Goal: Task Accomplishment & Management: Use online tool/utility

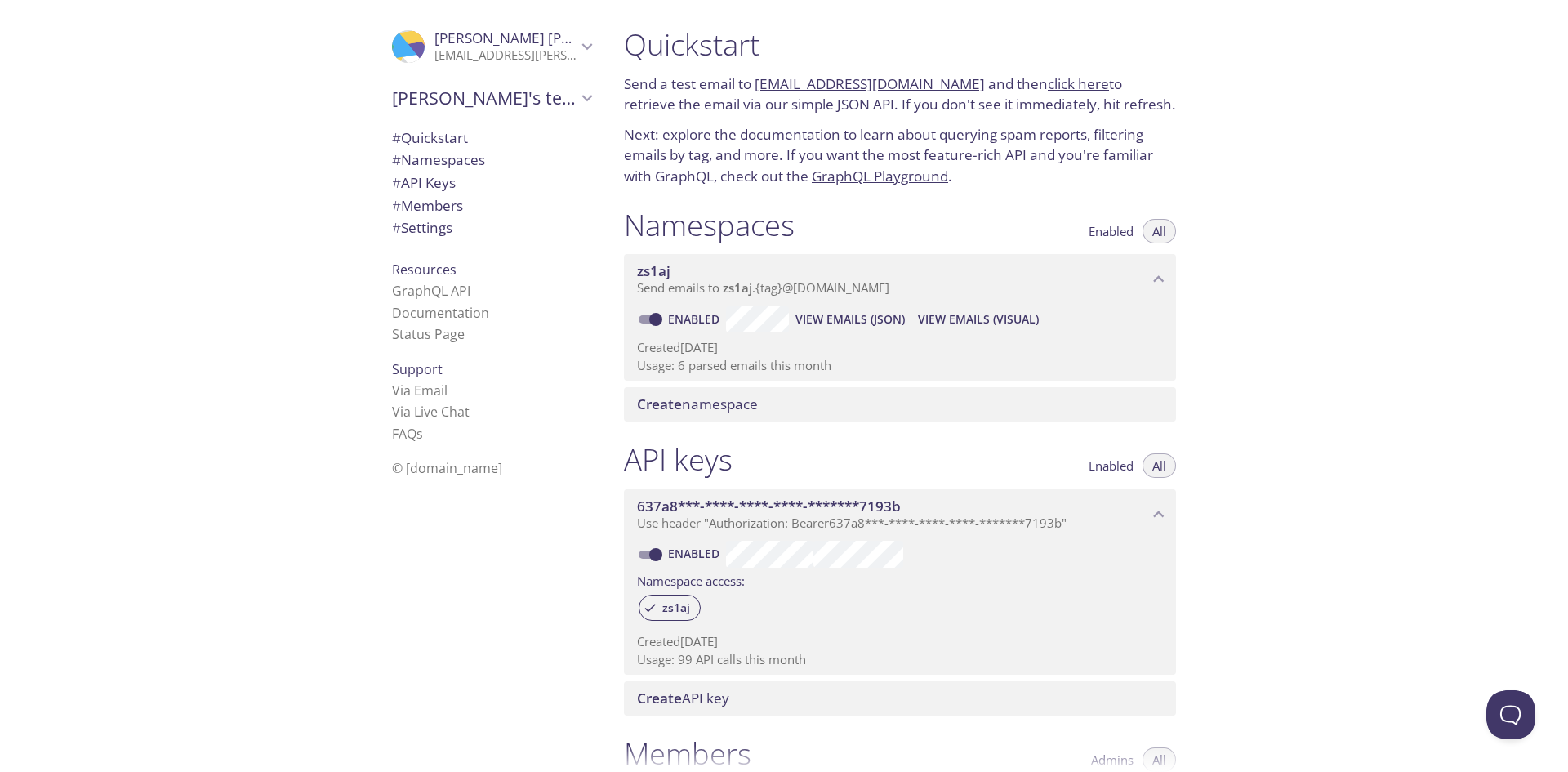
click at [1048, 85] on link "click here" at bounding box center [1079, 83] width 61 height 18
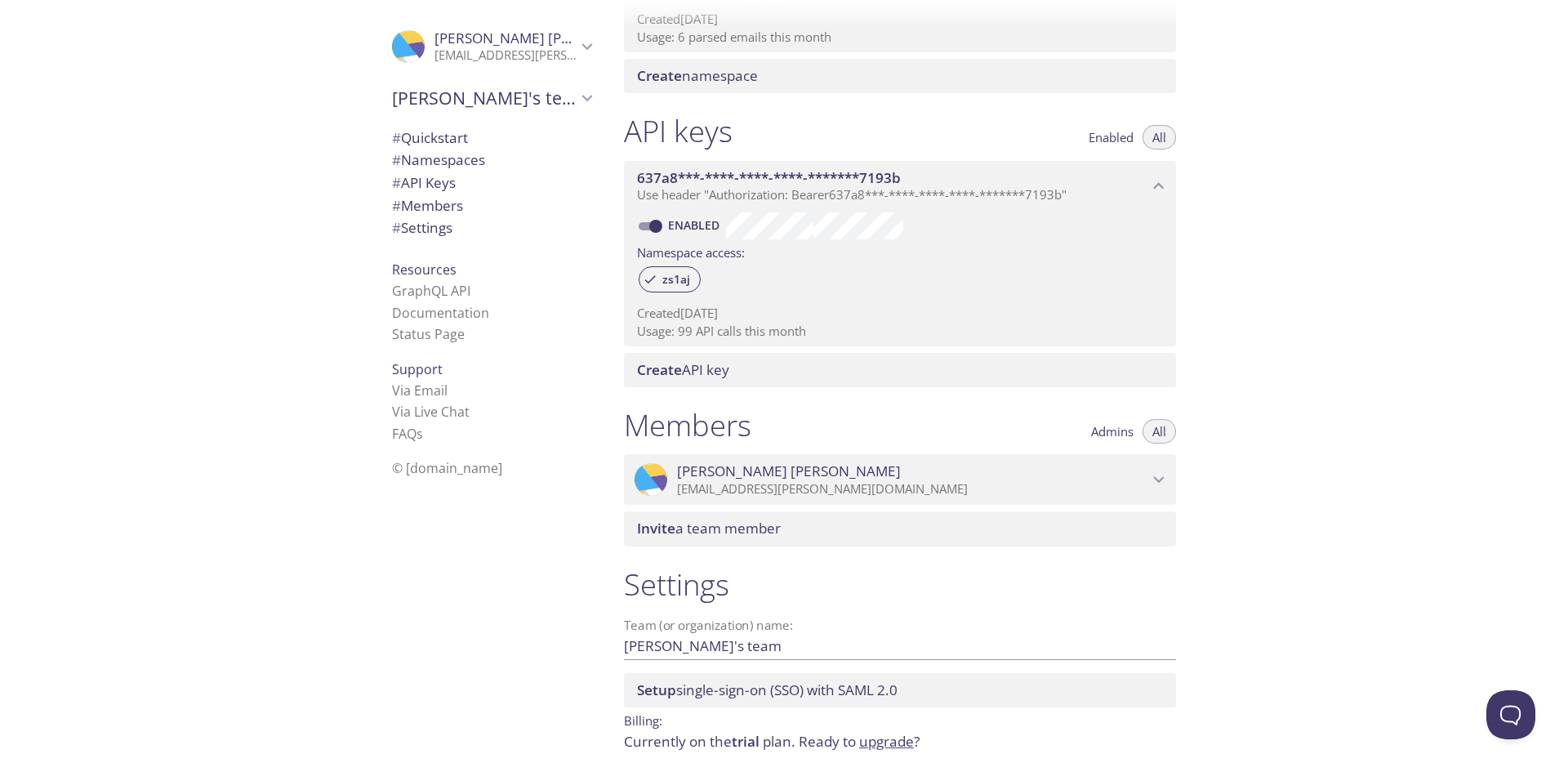
scroll to position [390, 0]
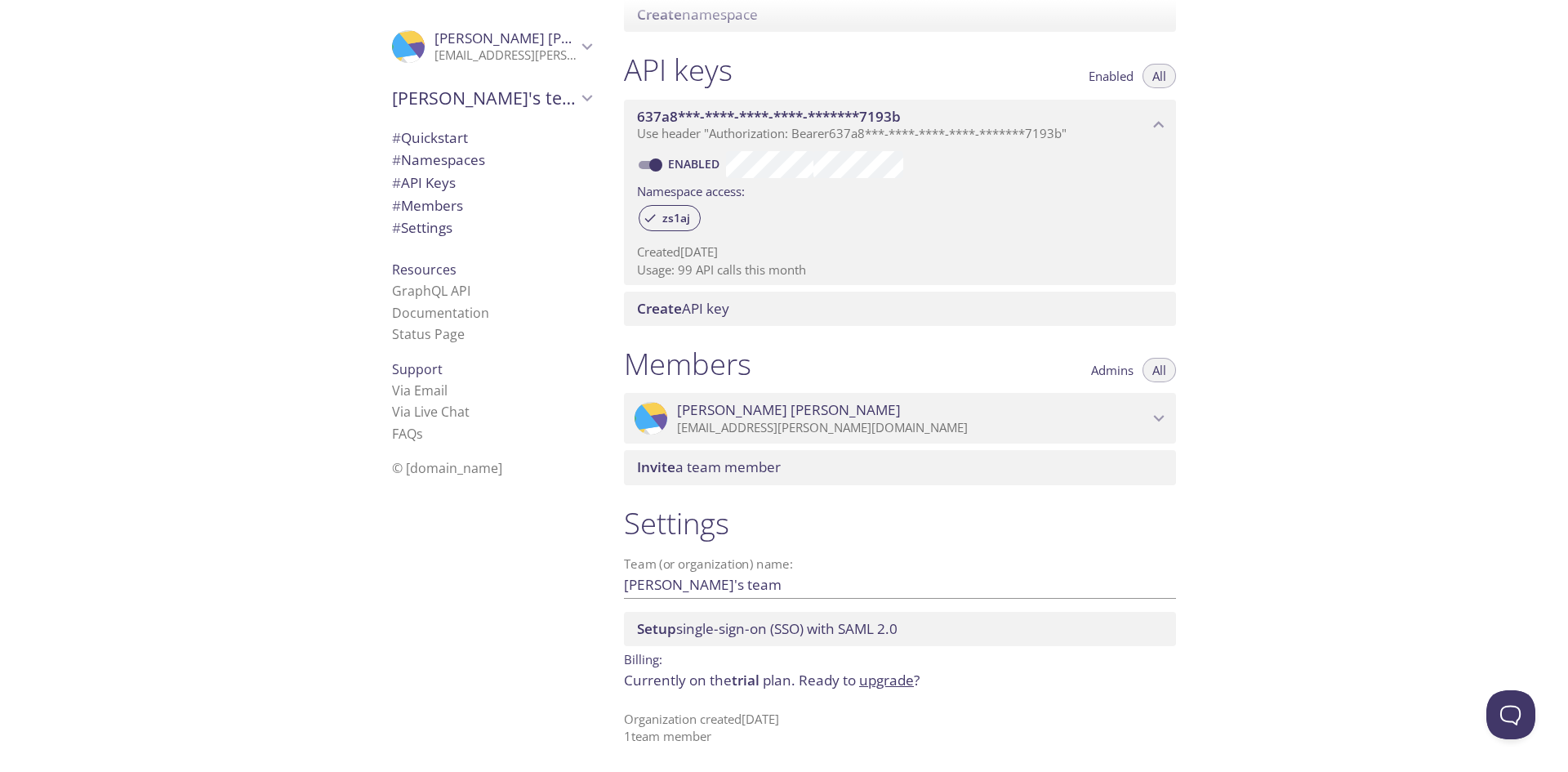
click at [163, 337] on div ".cls-1 { fill: #6d5ca8; } .cls-2 { fill: #3fc191; } .cls-3 { fill: #3b4752; } .…" at bounding box center [305, 386] width 611 height 772
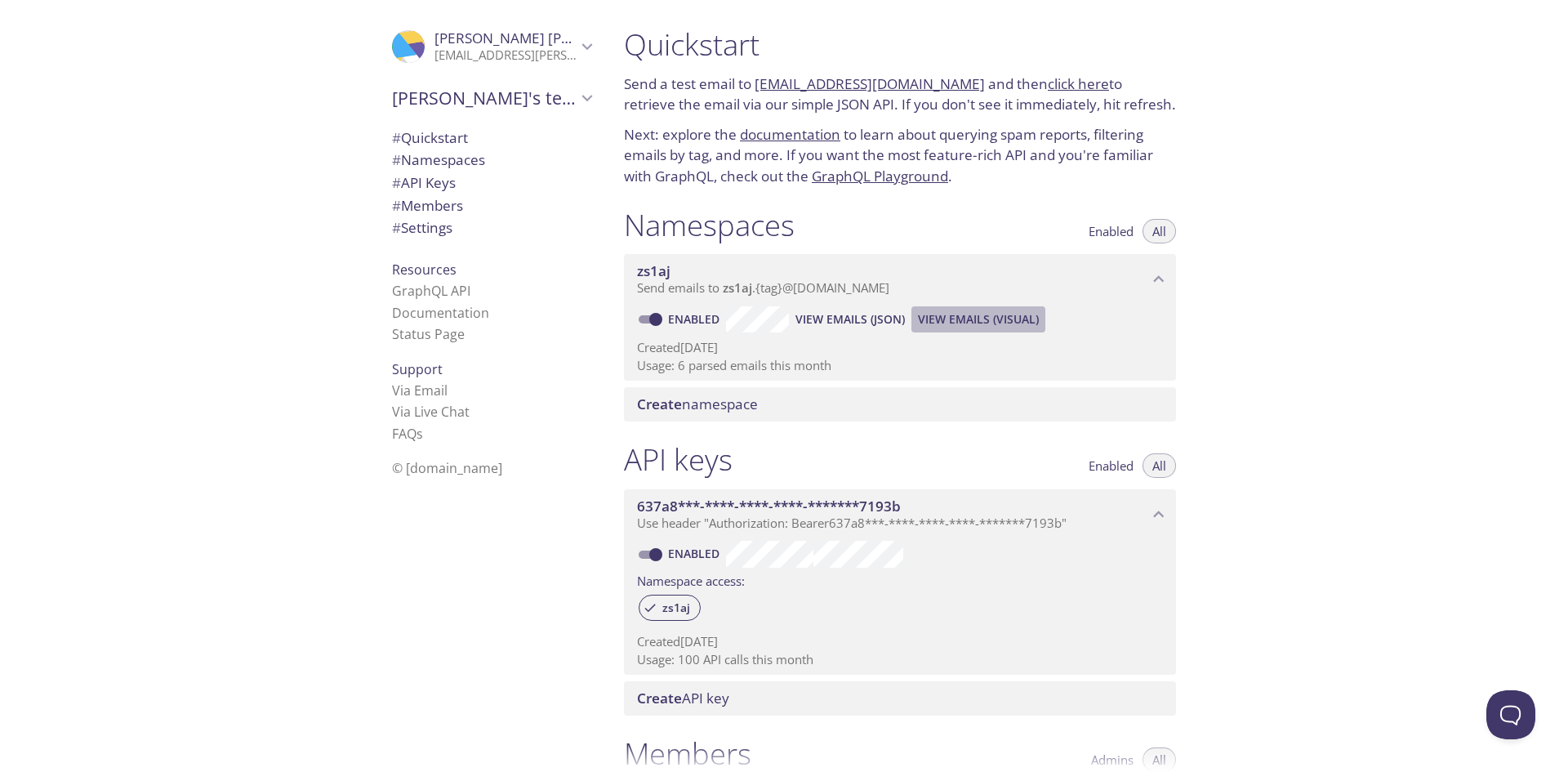
click at [1016, 326] on span "View Emails (Visual)" at bounding box center [979, 319] width 121 height 19
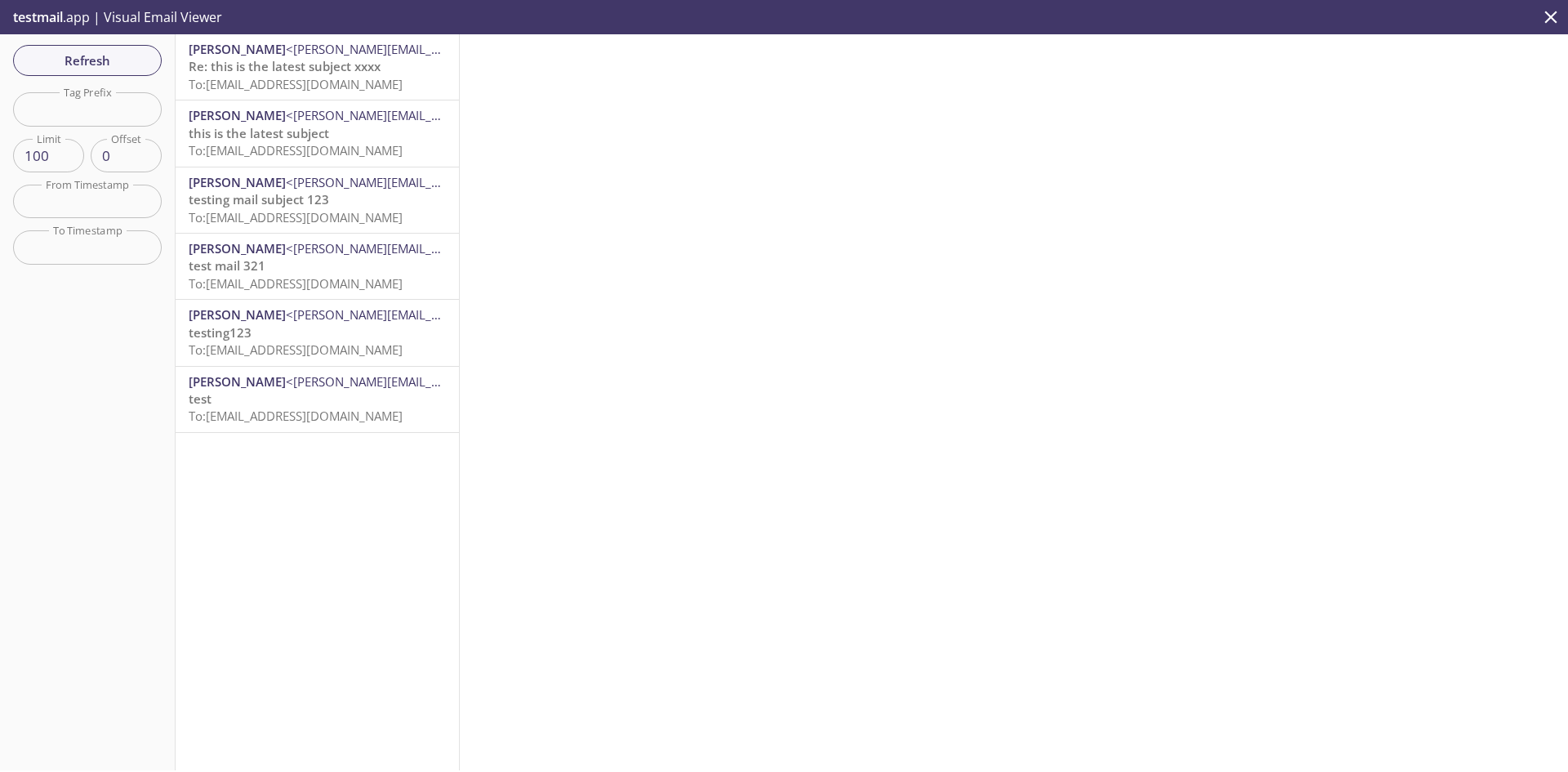
click at [77, 351] on div "Refresh Filters Tag Prefix Tag Prefix Limit 100 Limit Offset 0 Offset From Time…" at bounding box center [87, 402] width 176 height 736
click at [302, 87] on span "To: [EMAIL_ADDRESS][DOMAIN_NAME]" at bounding box center [295, 84] width 214 height 17
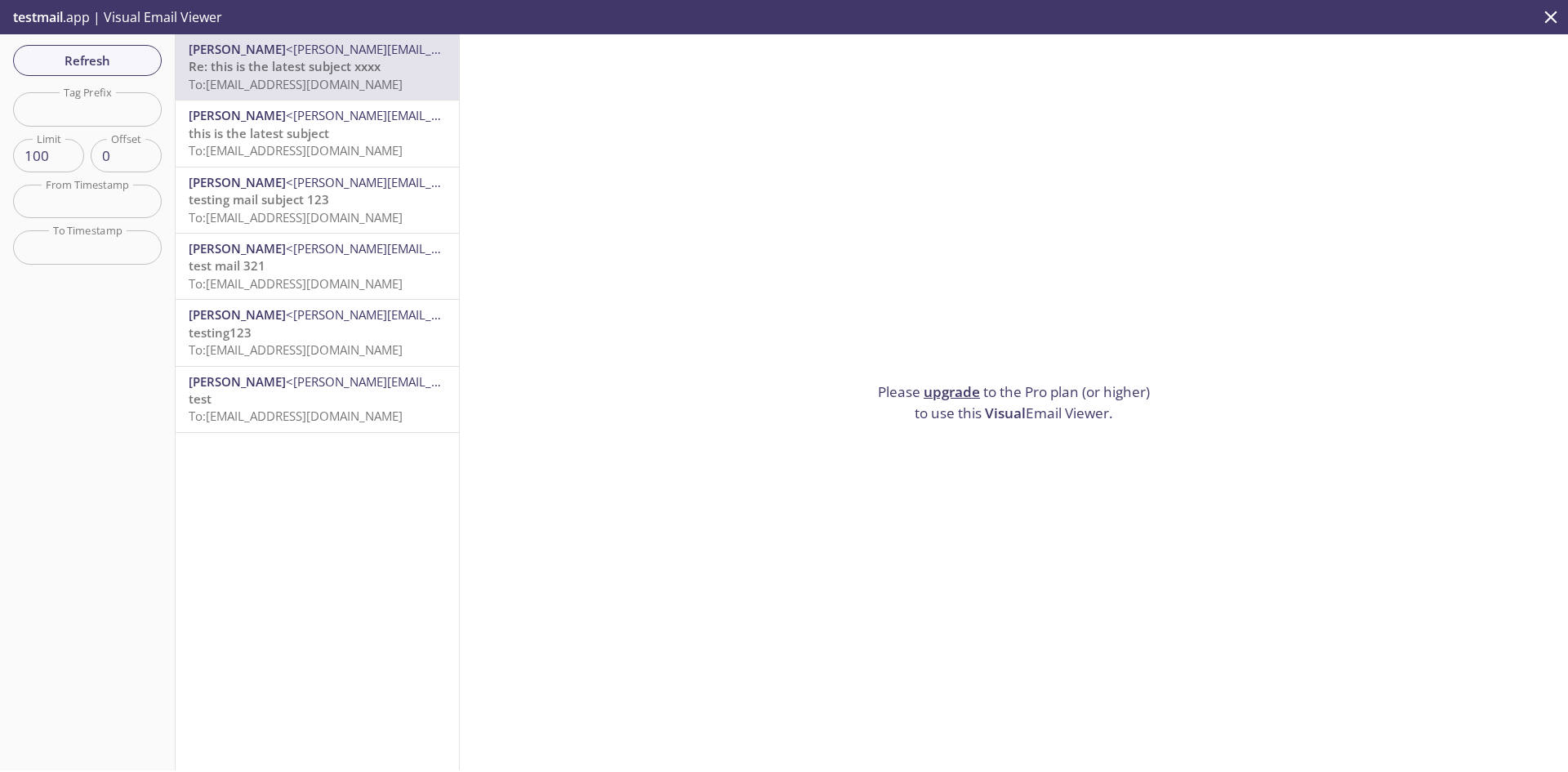
click at [292, 164] on div "[PERSON_NAME] <[EMAIL_ADDRESS][PERSON_NAME][DOMAIN_NAME]> this is the latest su…" at bounding box center [317, 133] width 283 height 66
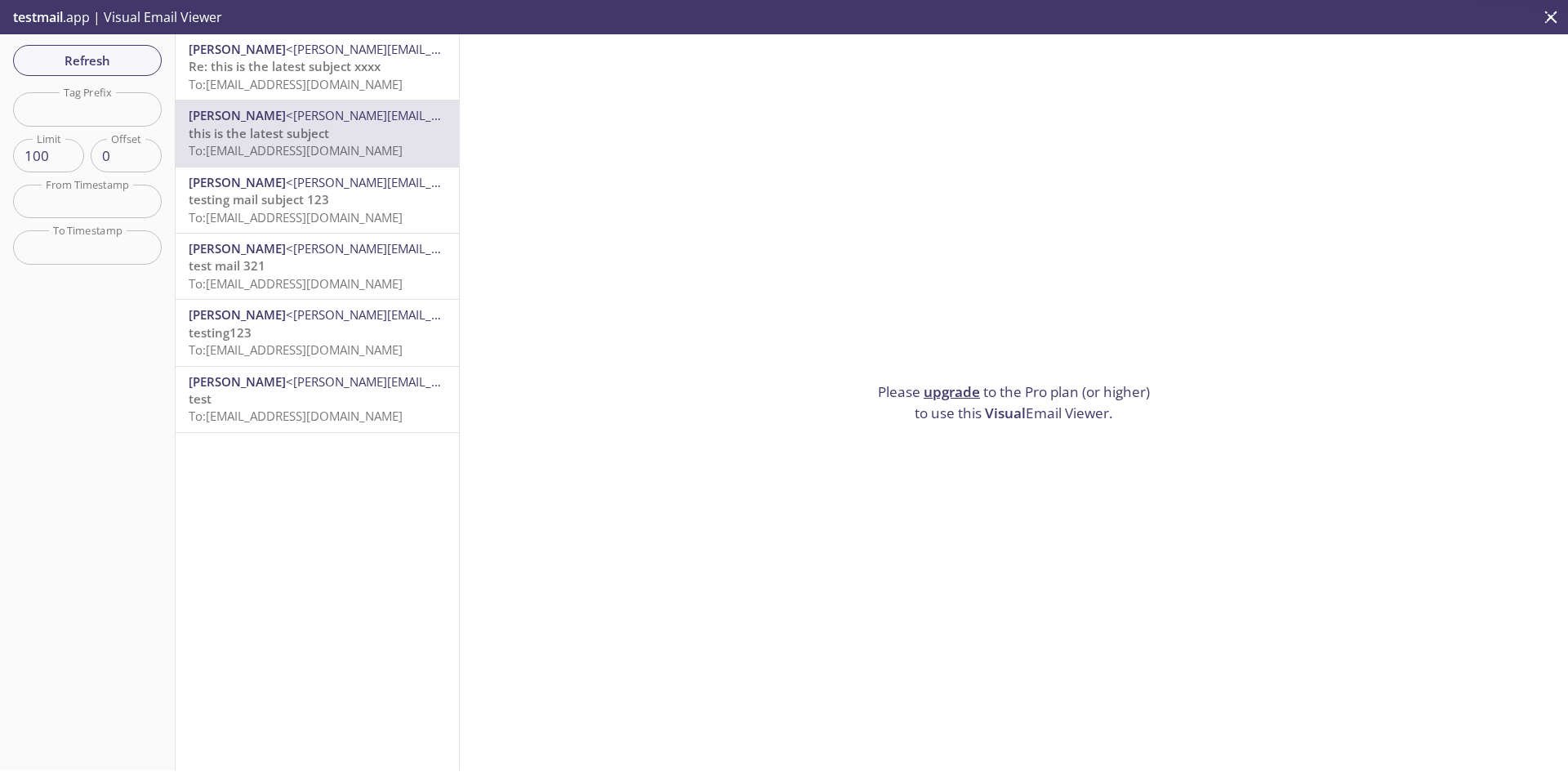
click at [260, 402] on p "test To: [EMAIL_ADDRESS][DOMAIN_NAME]" at bounding box center [317, 408] width 257 height 35
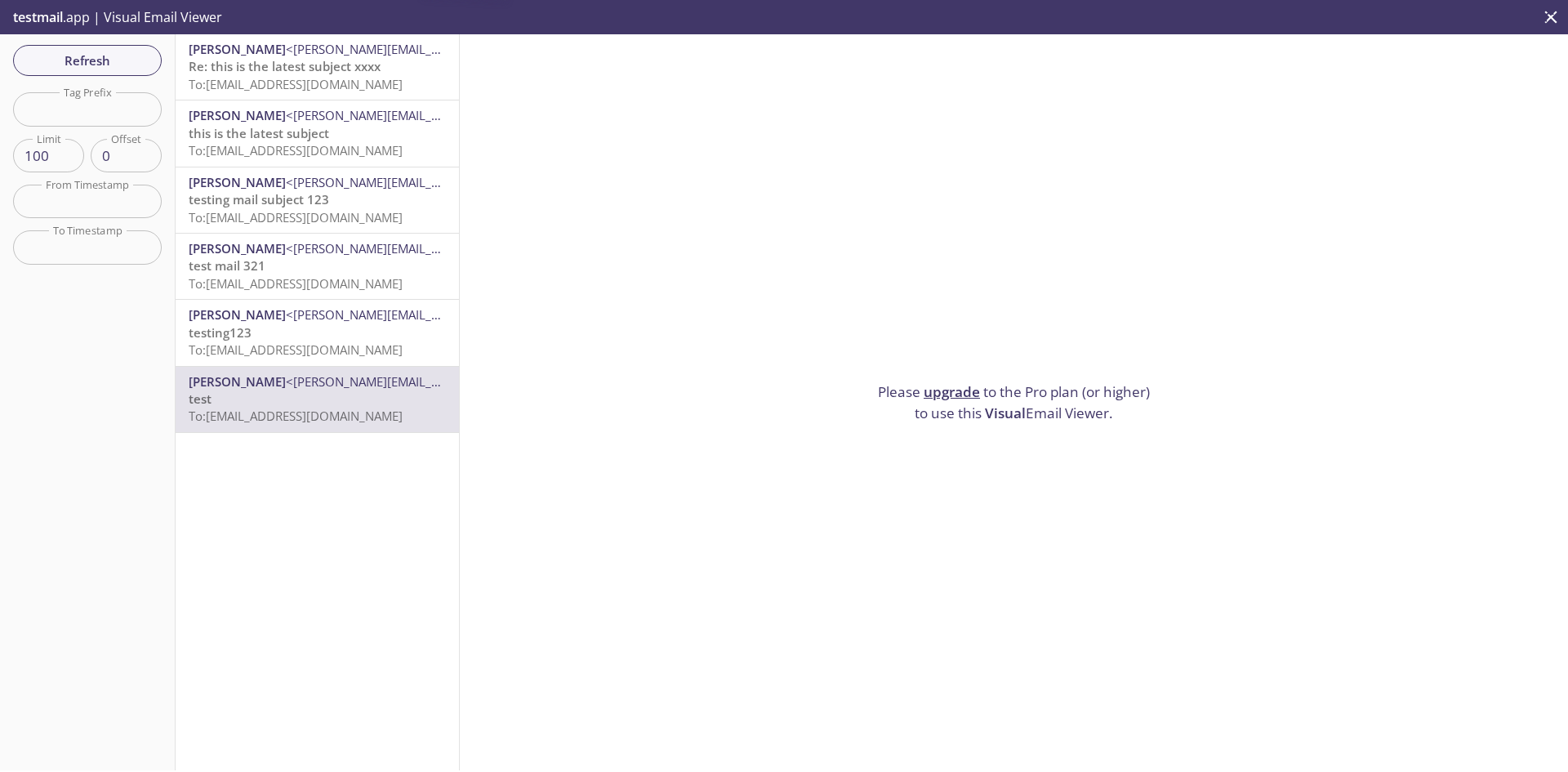
click at [282, 327] on p "testing123 To: [EMAIL_ADDRESS][DOMAIN_NAME]" at bounding box center [317, 342] width 257 height 35
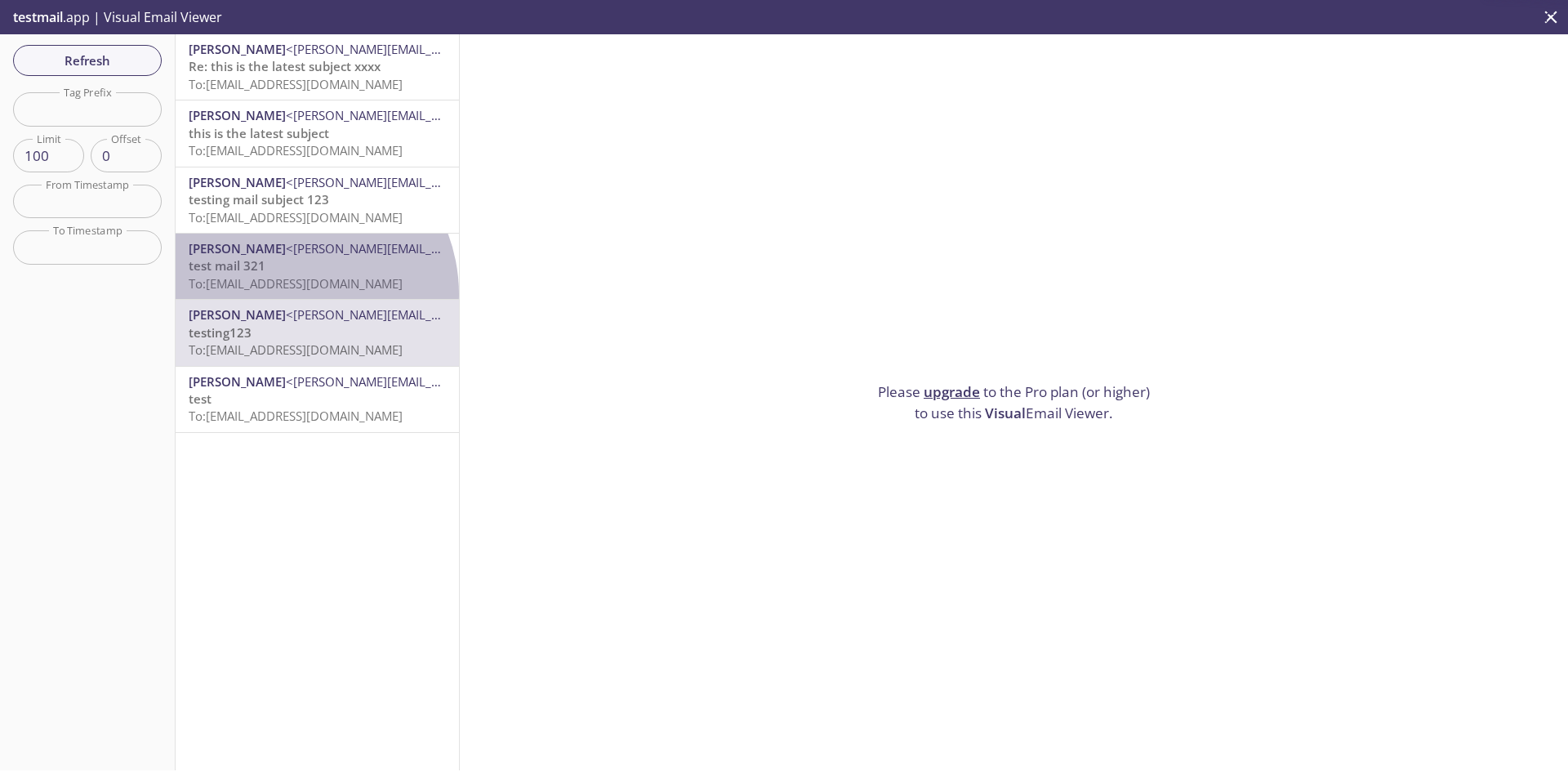
click at [288, 294] on div "[PERSON_NAME] <[EMAIL_ADDRESS][PERSON_NAME][DOMAIN_NAME]> test mail 321 To: [EM…" at bounding box center [317, 266] width 283 height 66
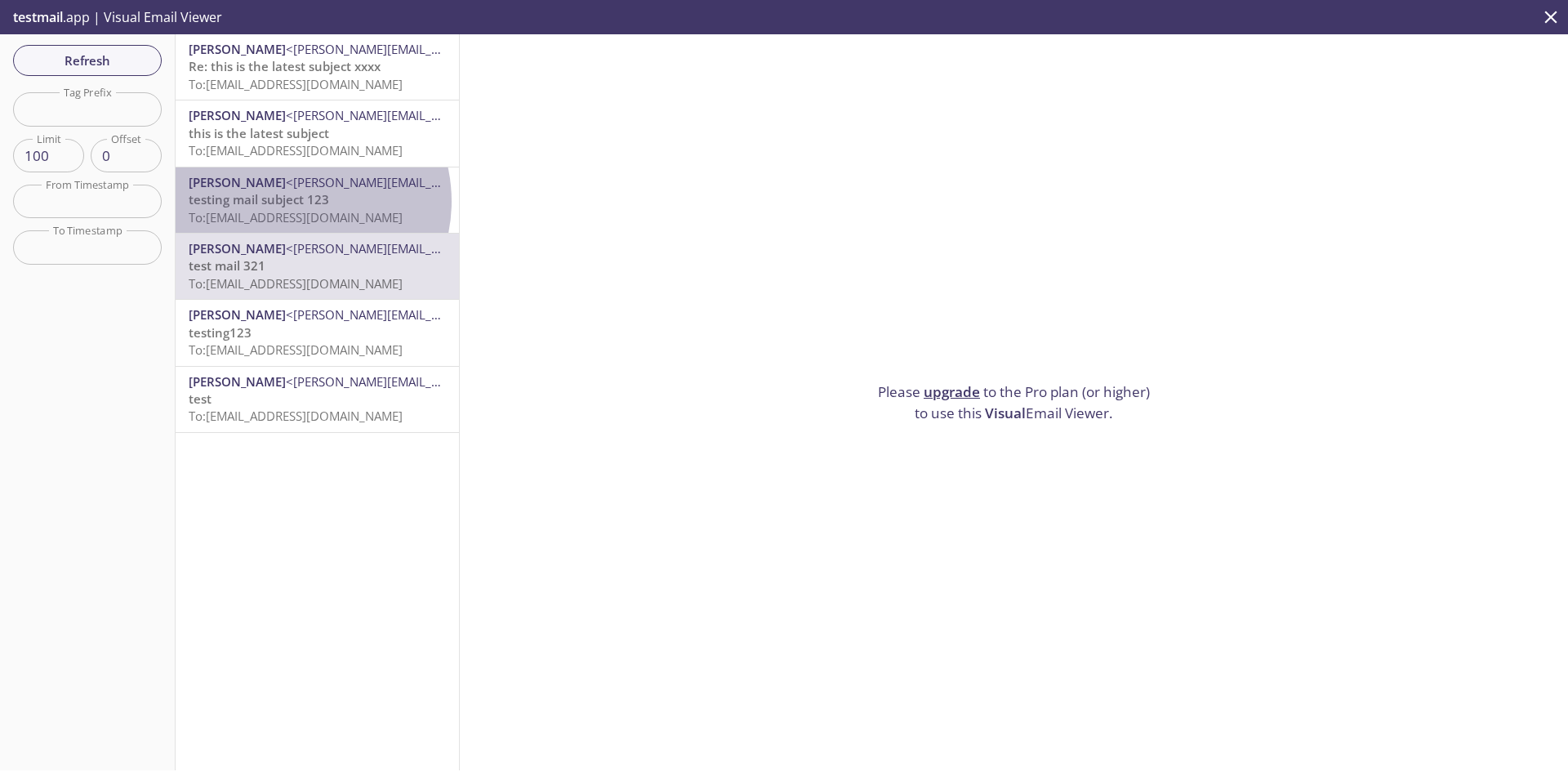
click at [291, 202] on span "testing mail subject 123" at bounding box center [259, 199] width 141 height 17
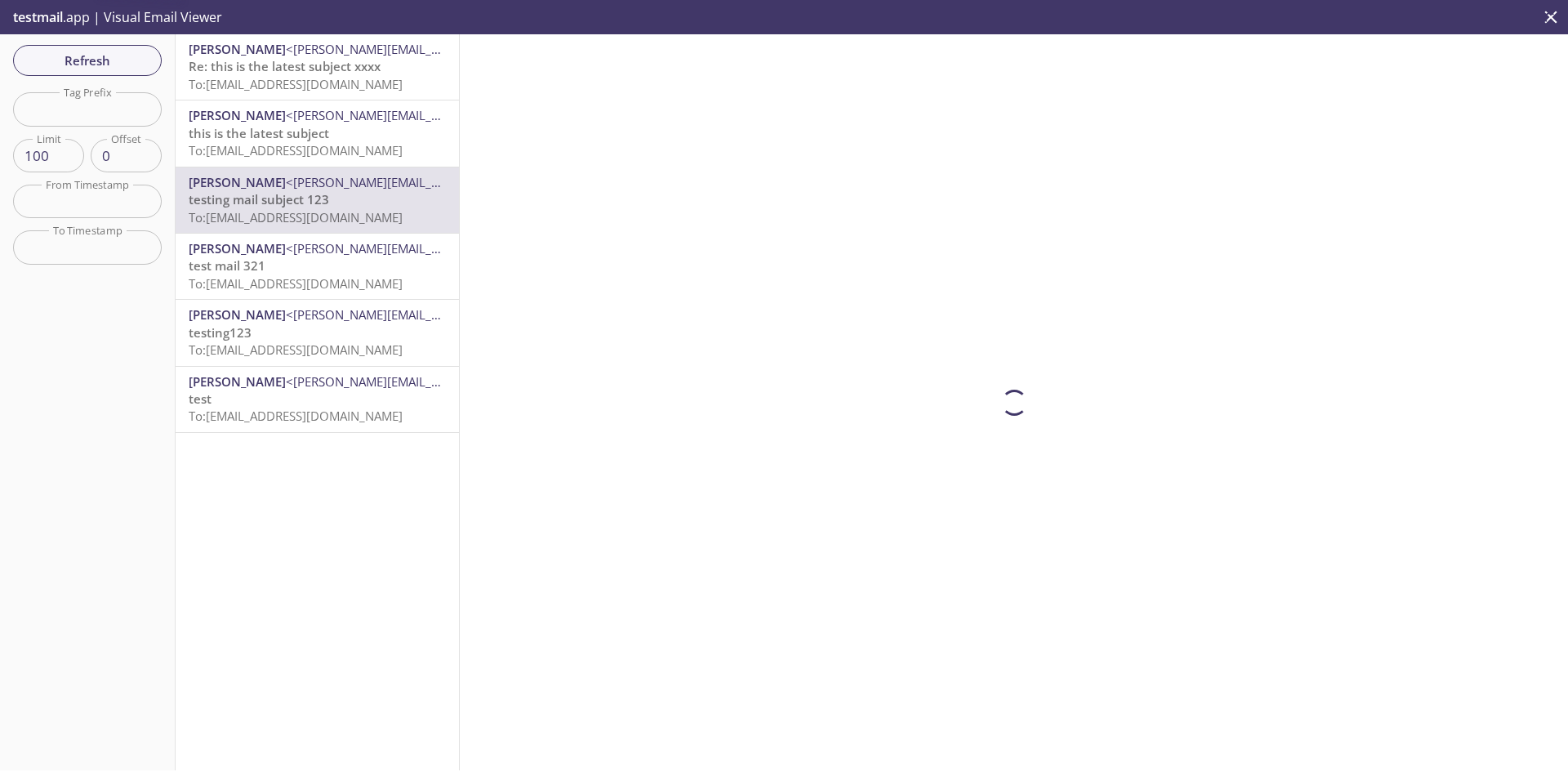
click at [292, 148] on span "To: [EMAIL_ADDRESS][DOMAIN_NAME]" at bounding box center [295, 150] width 214 height 17
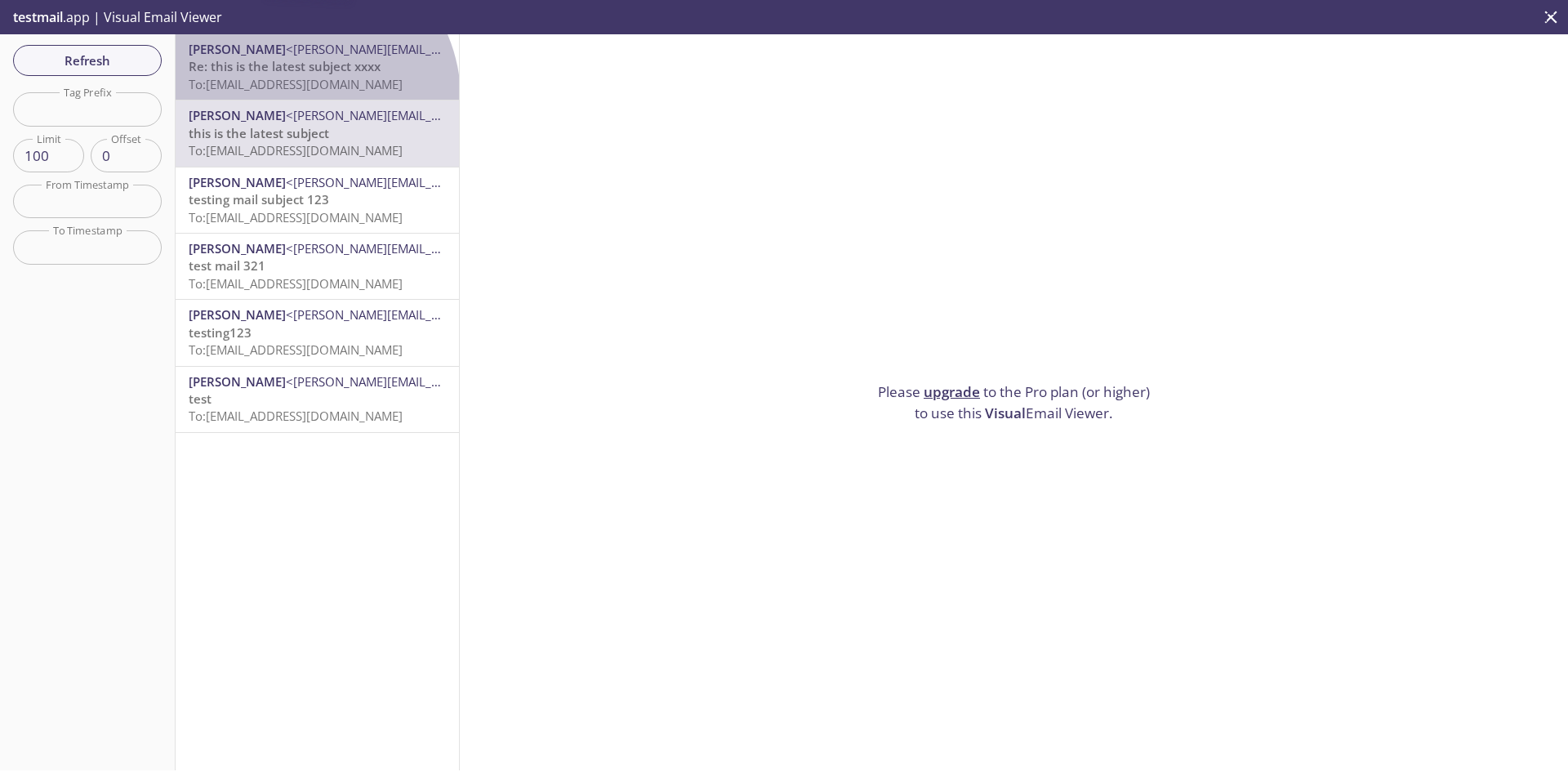
click at [299, 97] on div "[PERSON_NAME] <[PERSON_NAME][EMAIL_ADDRESS][DOMAIN_NAME]> Re: this is the lates…" at bounding box center [317, 66] width 283 height 66
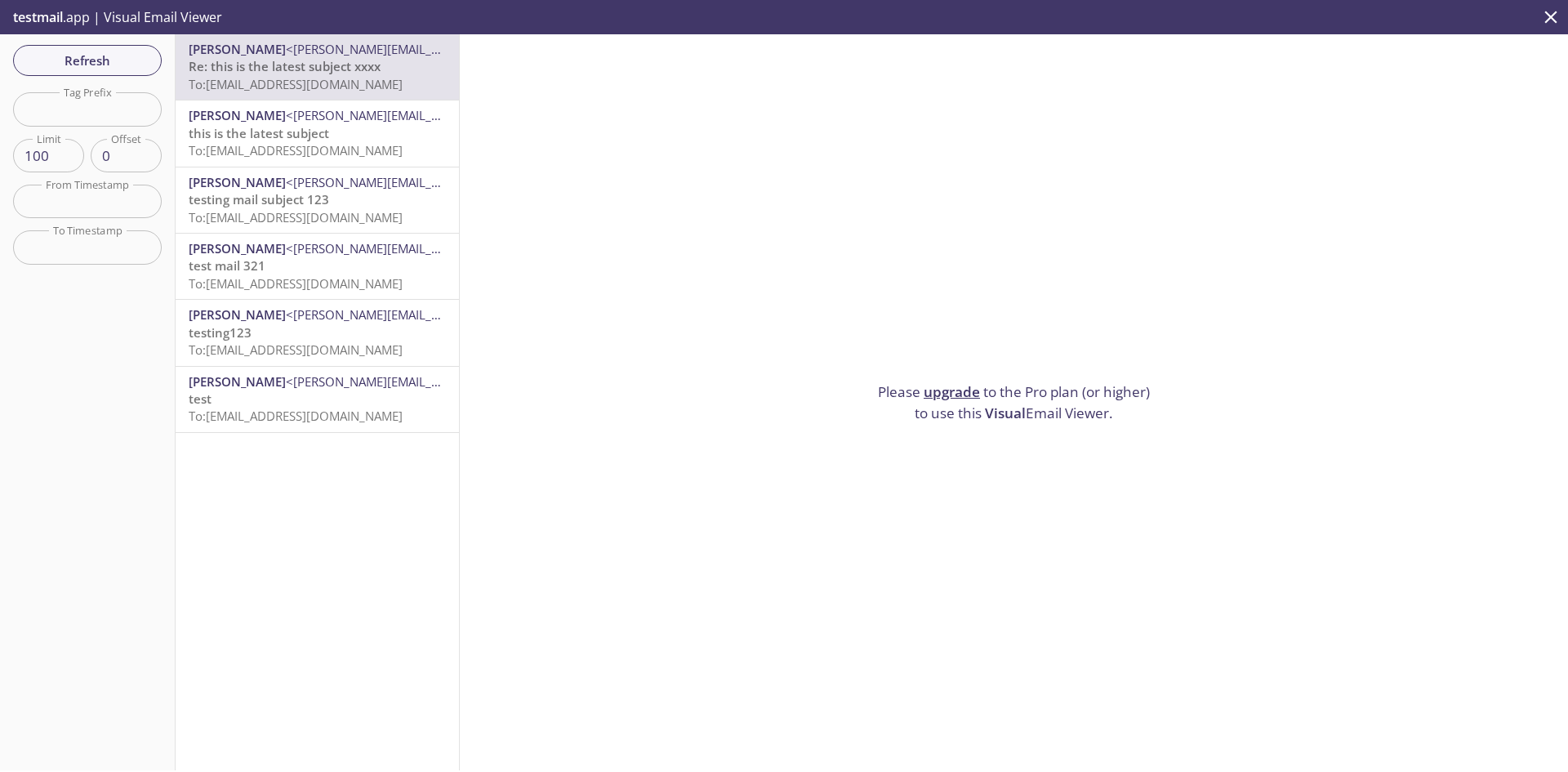
drag, startPoint x: 314, startPoint y: 73, endPoint x: 288, endPoint y: 623, distance: 550.6
click at [288, 623] on div "[PERSON_NAME] <[EMAIL_ADDRESS][PERSON_NAME][DOMAIN_NAME]> Re: this is the lates…" at bounding box center [317, 402] width 284 height 736
click at [102, 67] on span "Refresh" at bounding box center [87, 60] width 122 height 21
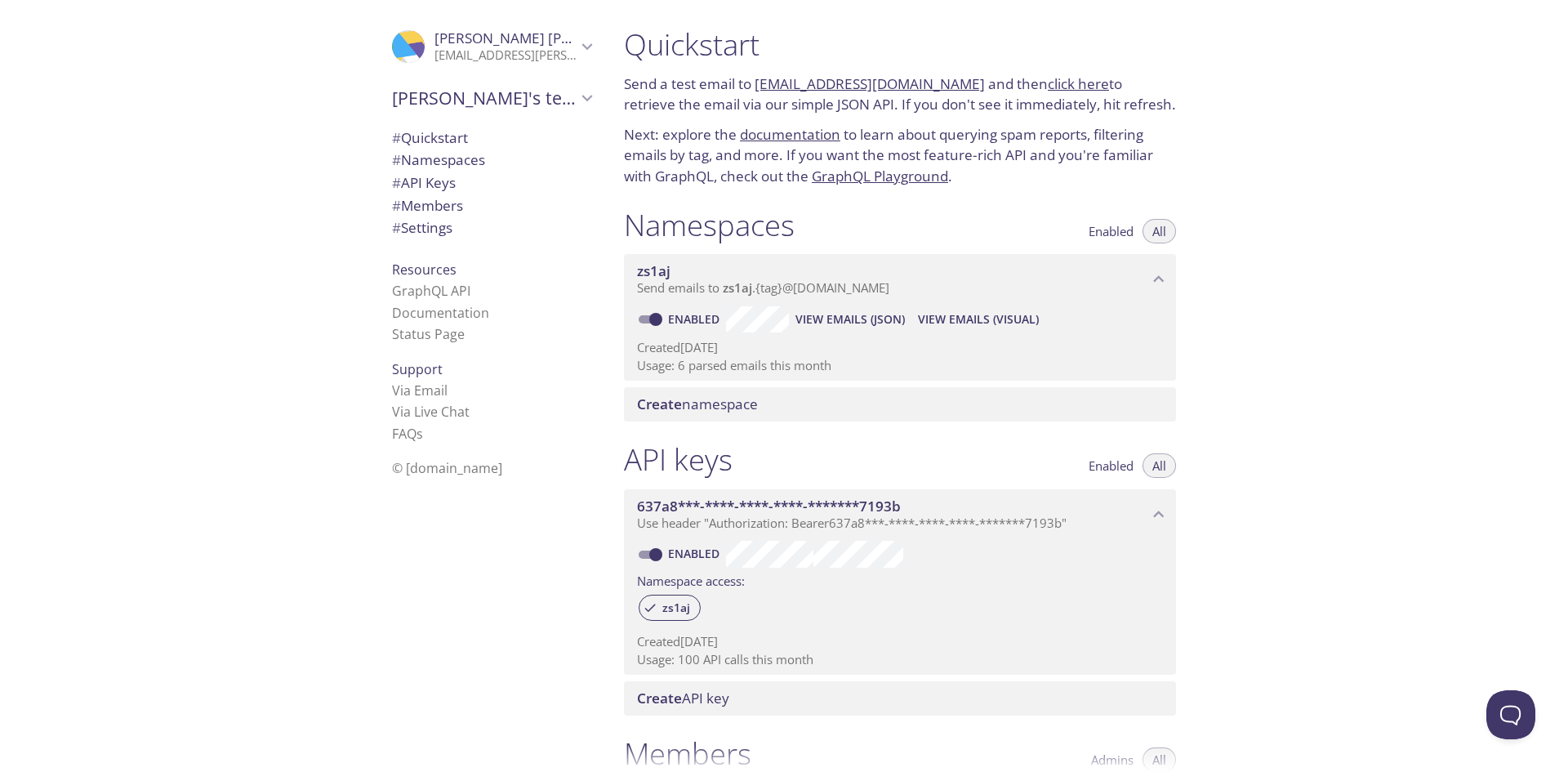
click at [399, 598] on div ".cls-1 { fill: #6d5ca8; } .cls-2 { fill: #3fc191; } .cls-3 { fill: #3b4752; } .…" at bounding box center [489, 386] width 245 height 772
click at [167, 235] on div ".cls-1 { fill: #6d5ca8; } .cls-2 { fill: #3fc191; } .cls-3 { fill: #3b4752; } .…" at bounding box center [305, 386] width 611 height 772
